Goal: Task Accomplishment & Management: Complete application form

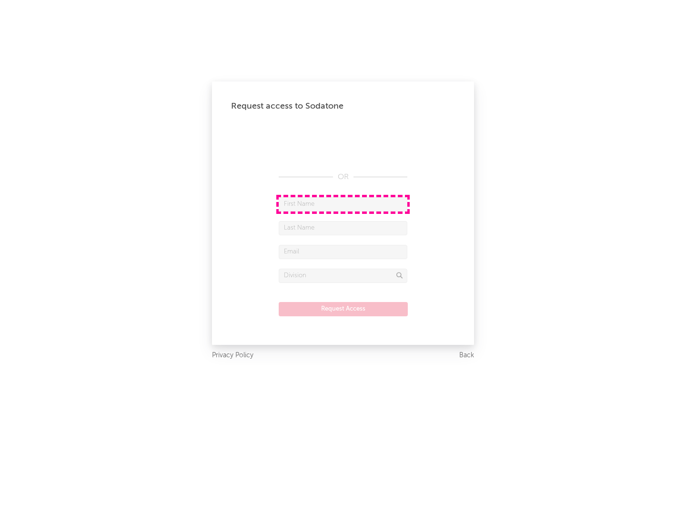
click at [343, 204] on input "text" at bounding box center [343, 204] width 129 height 14
type input "[PERSON_NAME]"
click at [343, 228] on input "text" at bounding box center [343, 228] width 129 height 14
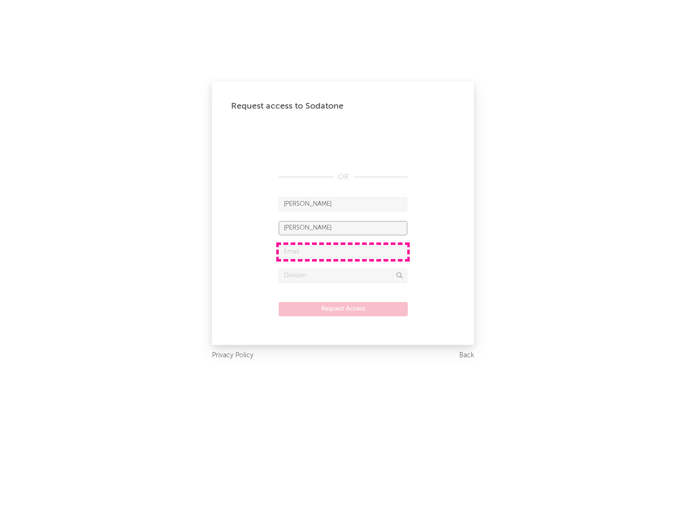
type input "[PERSON_NAME]"
click at [343, 252] on input "text" at bounding box center [343, 252] width 129 height 14
type input "[EMAIL_ADDRESS][DOMAIN_NAME]"
click at [343, 275] on input "text" at bounding box center [343, 276] width 129 height 14
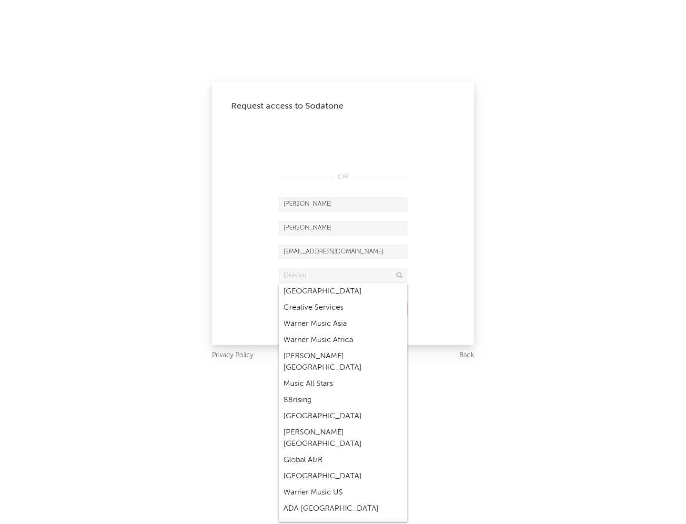
click at [343, 376] on div "Music All Stars" at bounding box center [343, 384] width 129 height 16
type input "Music All Stars"
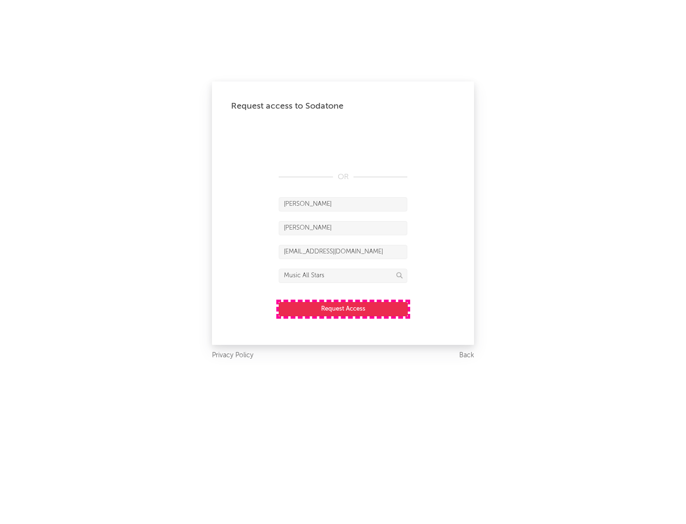
click at [343, 309] on button "Request Access" at bounding box center [343, 309] width 129 height 14
